Goal: Information Seeking & Learning: Learn about a topic

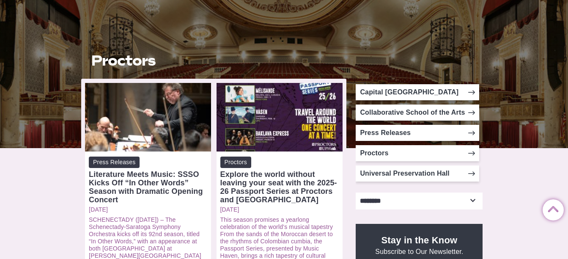
scroll to position [135, 0]
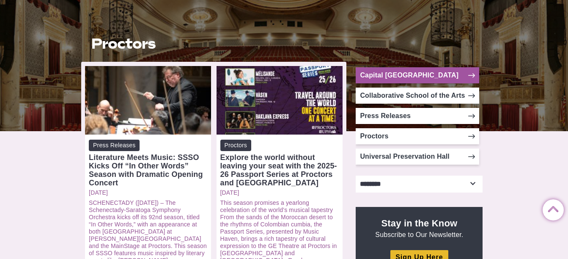
click at [369, 72] on link "Capital [GEOGRAPHIC_DATA]" at bounding box center [418, 75] width 124 height 16
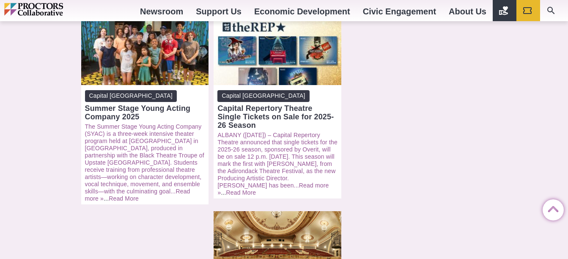
scroll to position [796, 0]
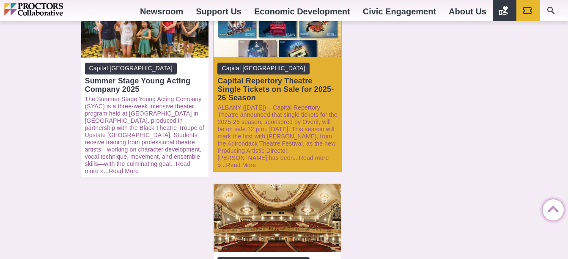
click at [264, 63] on span "Capital [GEOGRAPHIC_DATA]" at bounding box center [264, 68] width 92 height 11
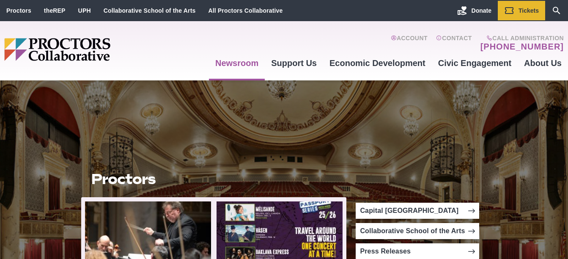
scroll to position [135, 0]
